Goal: Information Seeking & Learning: Find specific fact

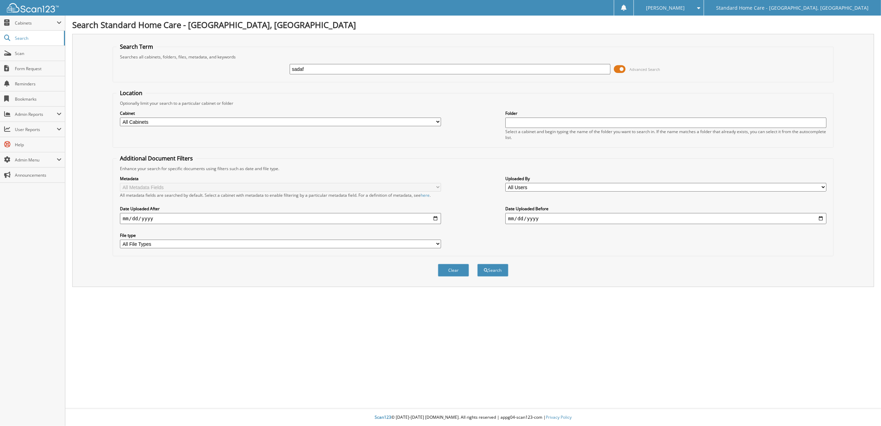
type input "sadaf"
click at [477, 264] on button "Search" at bounding box center [492, 270] width 31 height 13
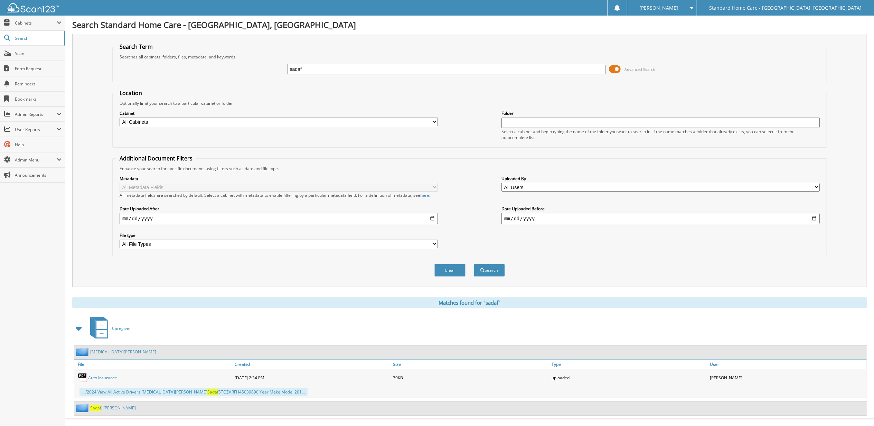
scroll to position [12, 0]
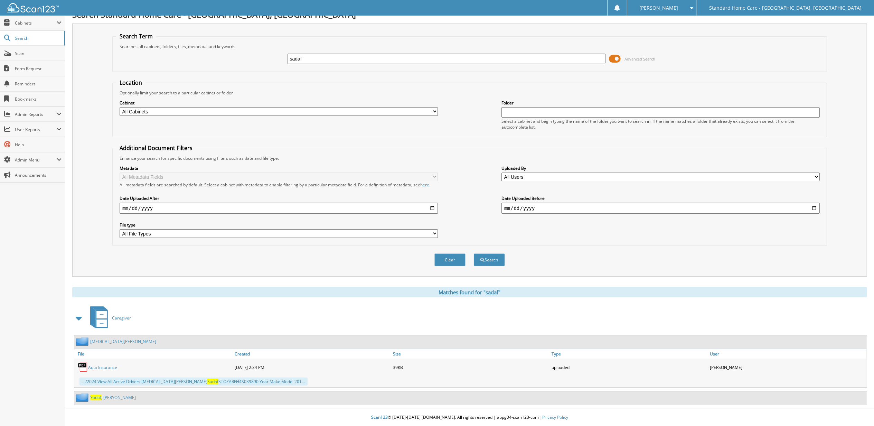
click at [123, 399] on link "Sadaf , Mohammad" at bounding box center [113, 397] width 46 height 6
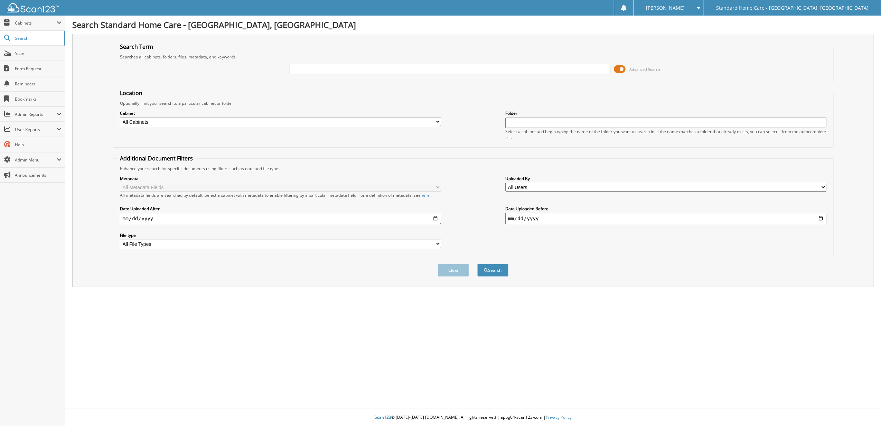
click at [464, 72] on input "text" at bounding box center [450, 69] width 321 height 10
type input "sadaf"
click at [477, 264] on button "Search" at bounding box center [492, 270] width 31 height 13
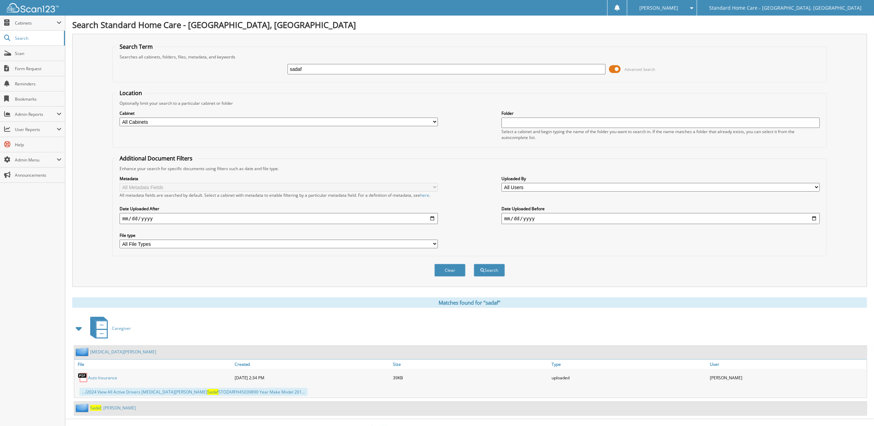
click at [121, 411] on link "Sadaf , Mohammad" at bounding box center [113, 408] width 46 height 6
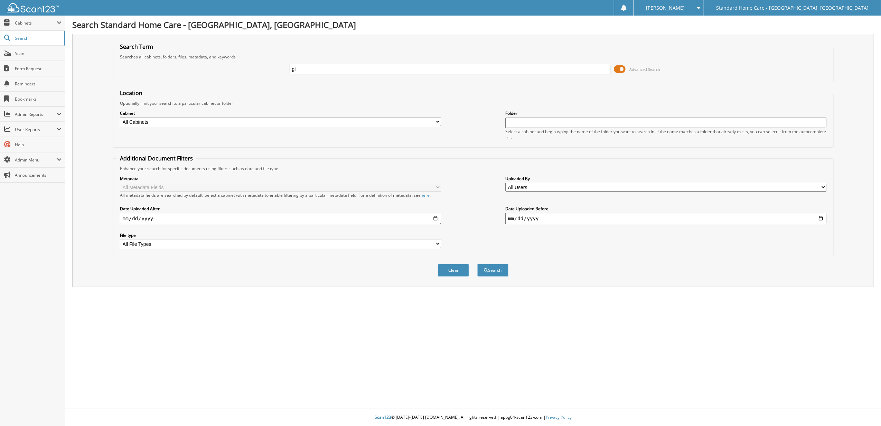
type input "gi"
click at [477, 264] on button "Search" at bounding box center [492, 270] width 31 height 13
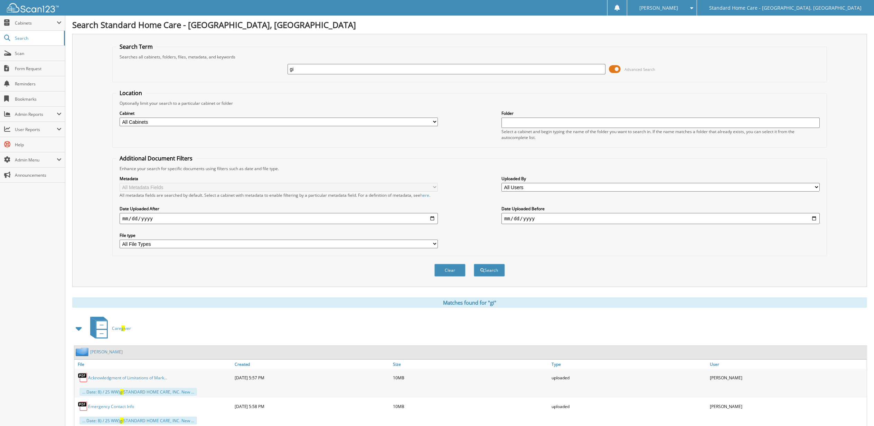
drag, startPoint x: 348, startPoint y: 69, endPoint x: 135, endPoint y: 83, distance: 213.3
click at [146, 83] on form "Search Term Searches all cabinets, folders, files, metadata, and keywords gi Ad…" at bounding box center [469, 163] width 715 height 241
type input "sadaf"
click at [474, 264] on button "Search" at bounding box center [489, 270] width 31 height 13
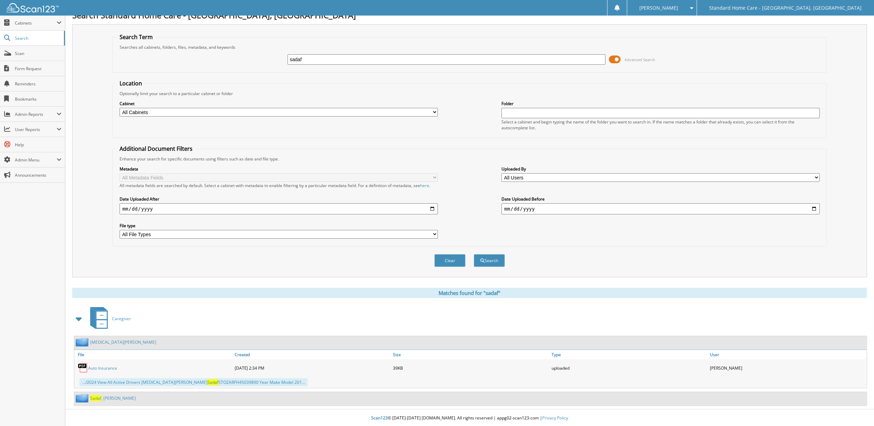
scroll to position [12, 0]
click at [98, 395] on span "Sadaf" at bounding box center [95, 397] width 11 height 6
